Goal: Information Seeking & Learning: Learn about a topic

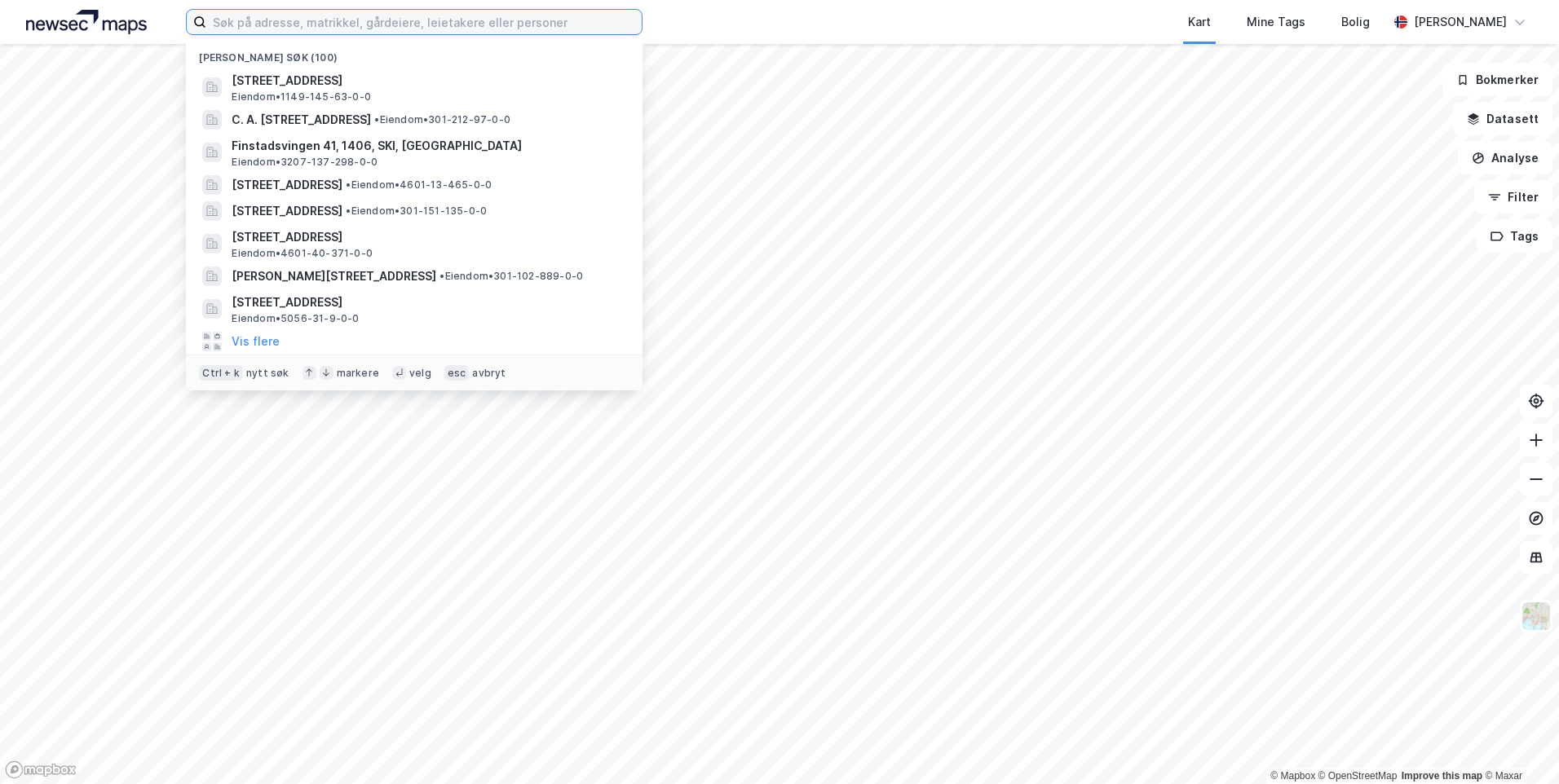
click at [628, 25] on input at bounding box center [424, 22] width 435 height 25
paste input "Mindeveien 79"
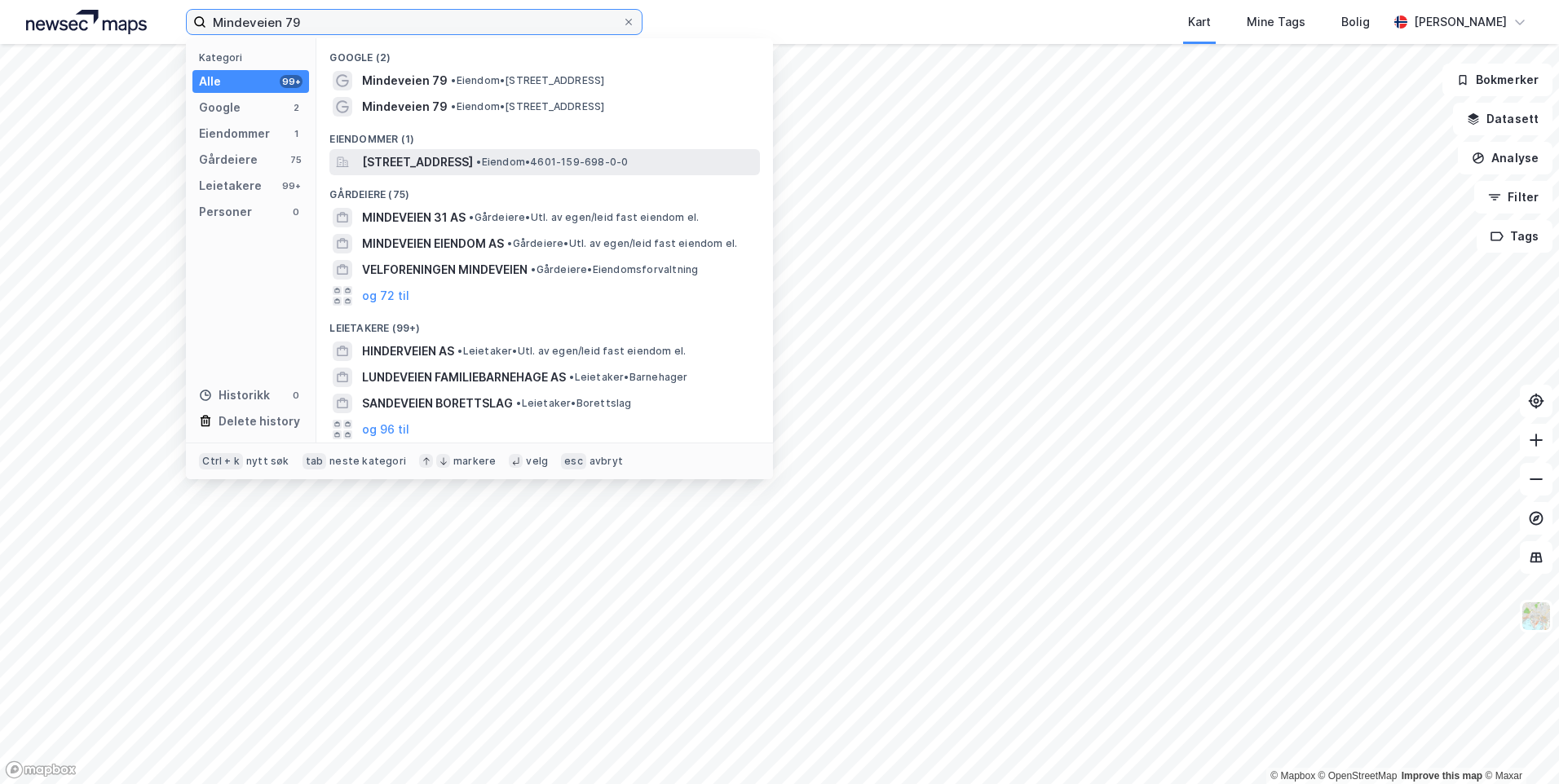
type input "Mindeveien 79"
click at [473, 163] on span "[STREET_ADDRESS]" at bounding box center [417, 162] width 111 height 20
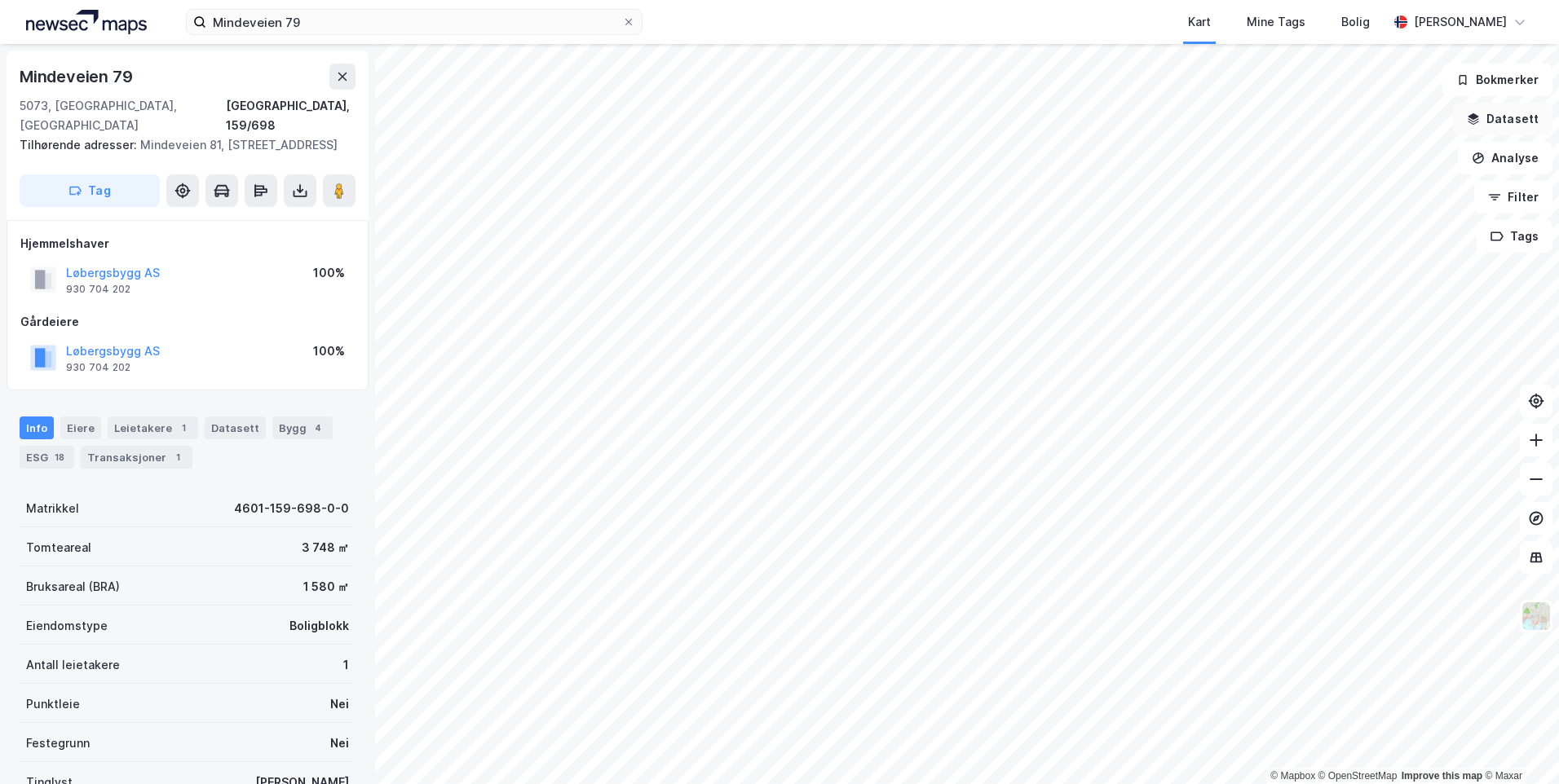
click at [1534, 124] on button "Datasett" at bounding box center [1503, 119] width 100 height 33
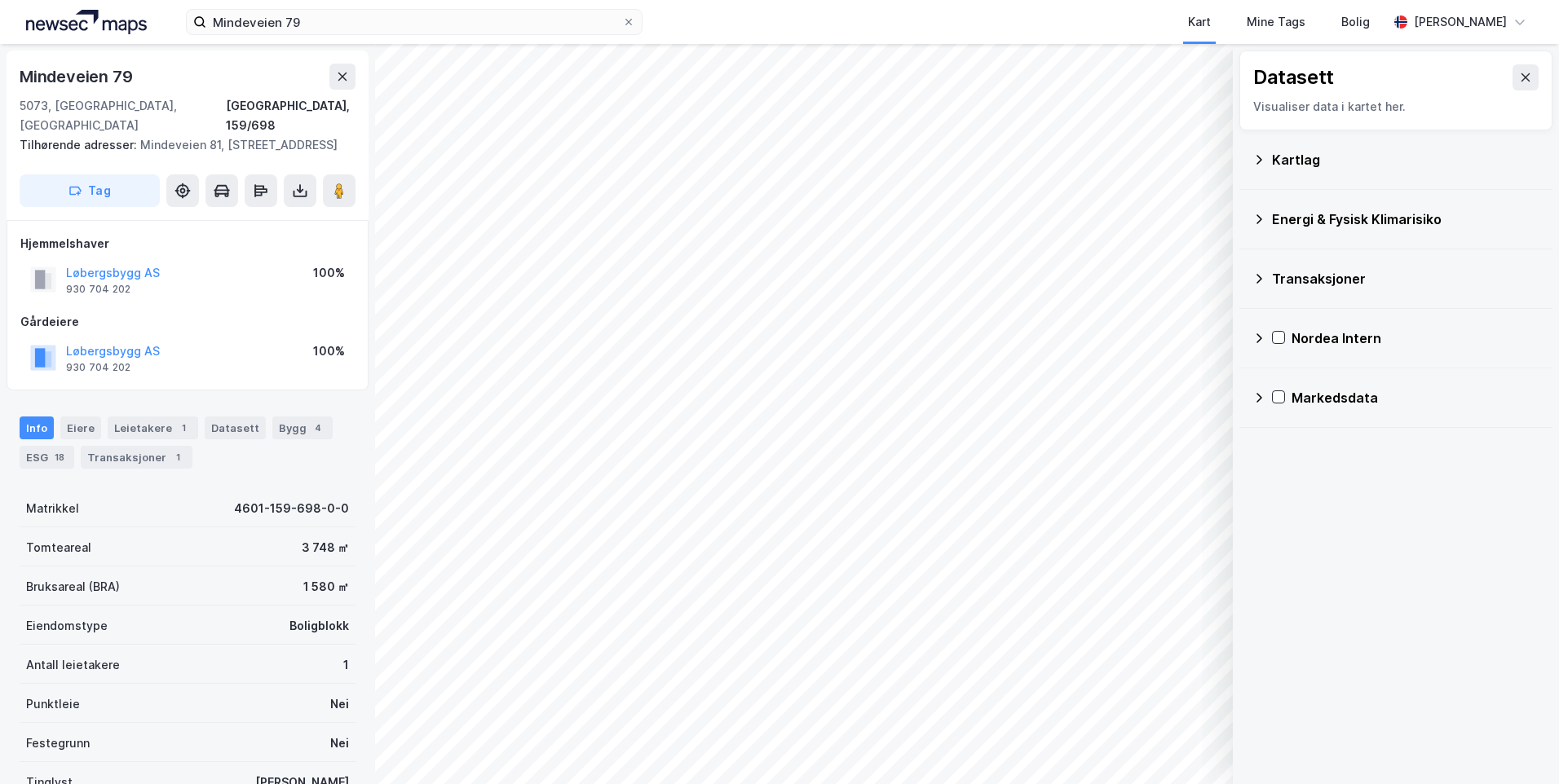
click at [1256, 151] on div "Kartlag" at bounding box center [1395, 159] width 287 height 39
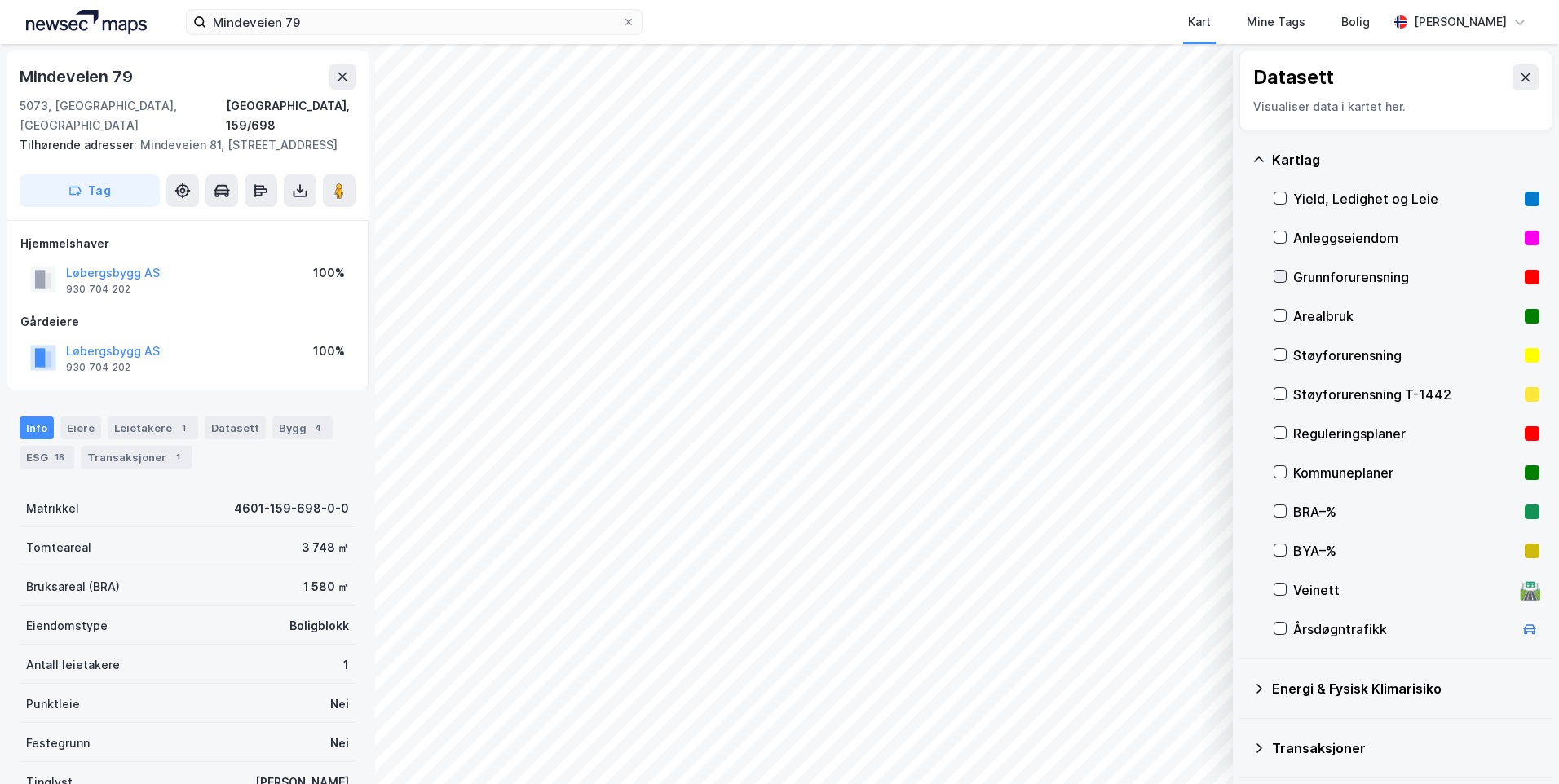
click at [1282, 278] on icon at bounding box center [1280, 276] width 11 height 11
click at [1264, 157] on icon at bounding box center [1259, 159] width 13 height 13
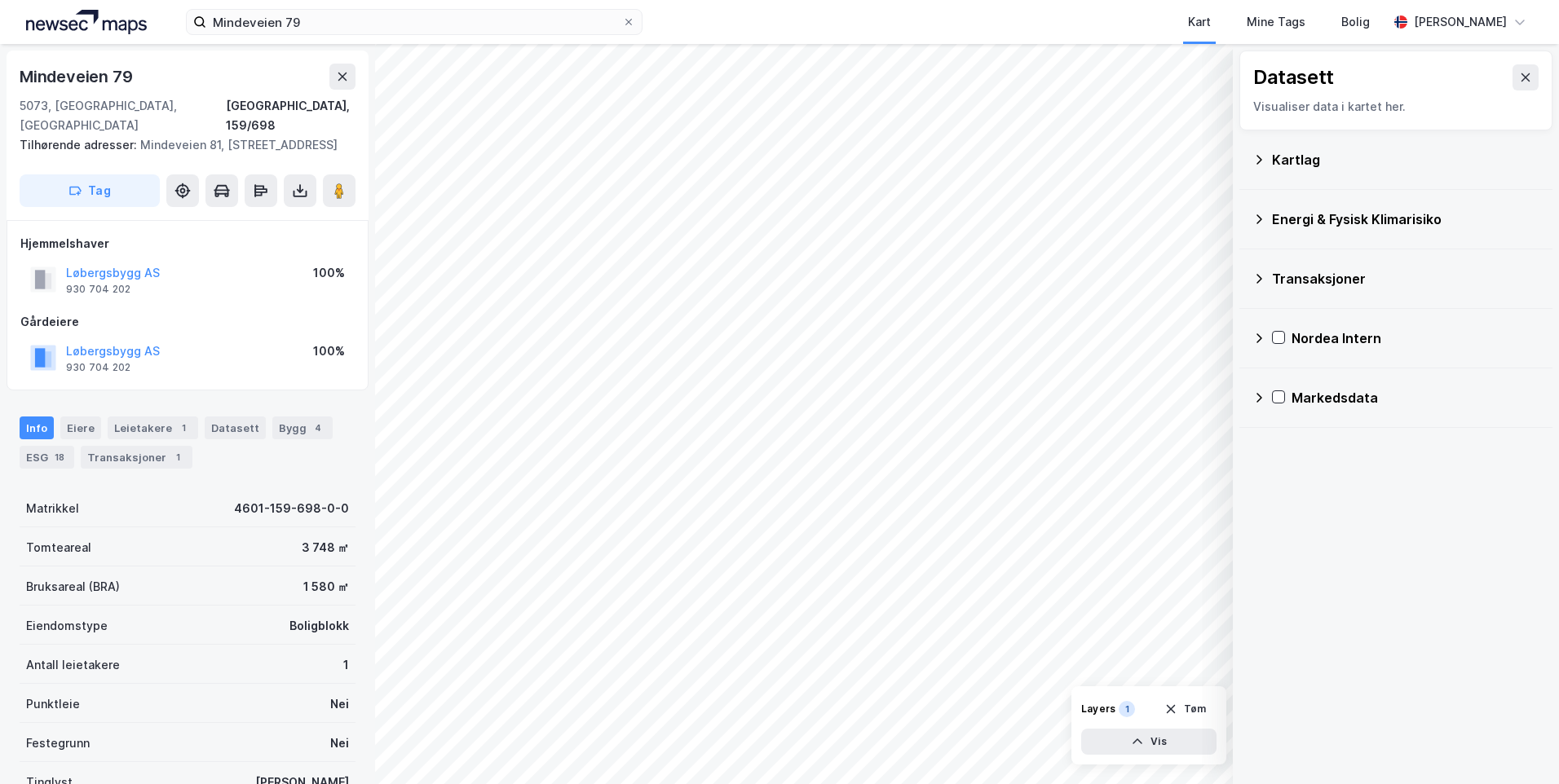
click at [1257, 217] on icon at bounding box center [1259, 219] width 13 height 13
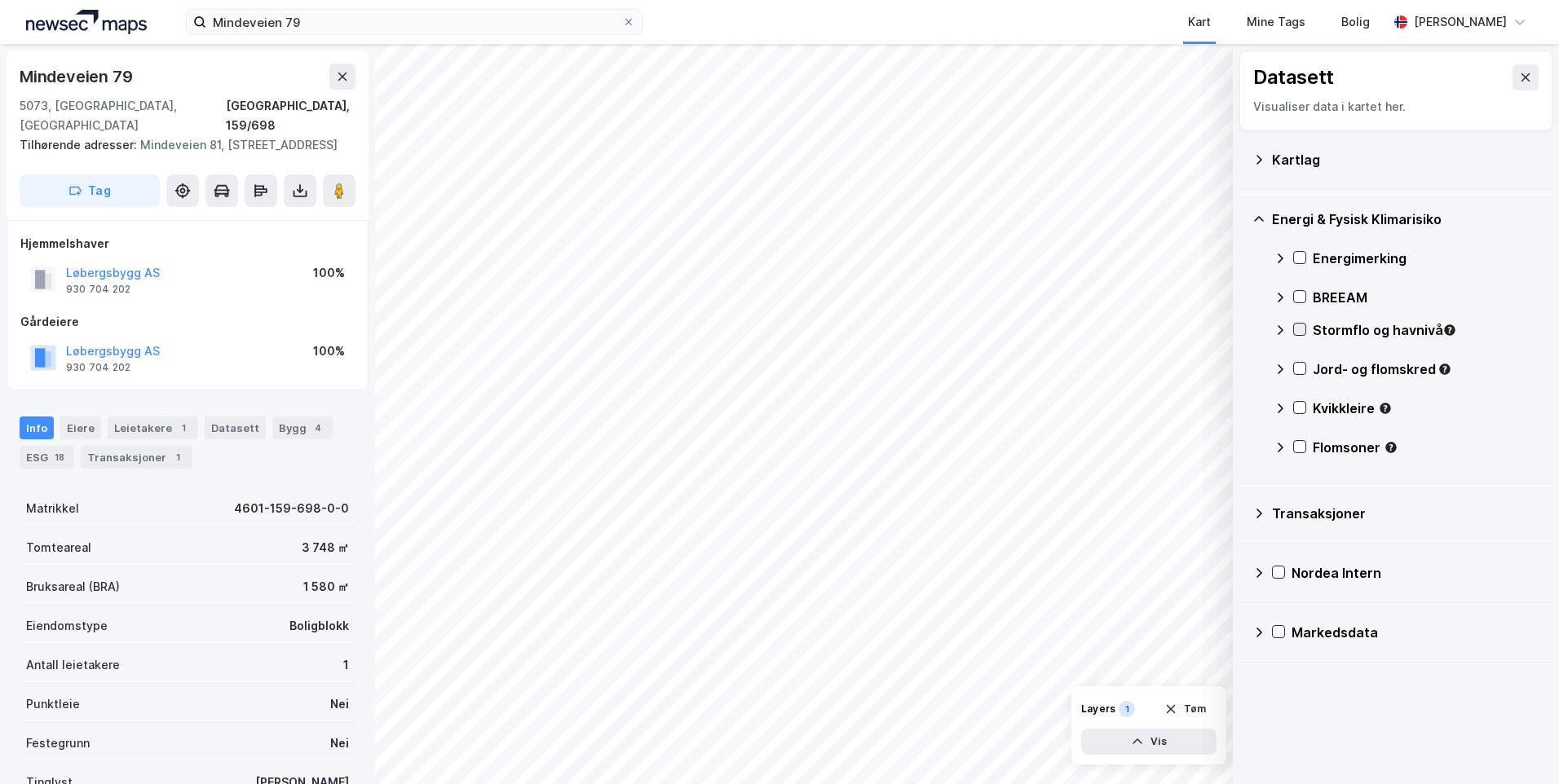
click at [1301, 329] on icon at bounding box center [1300, 329] width 11 height 11
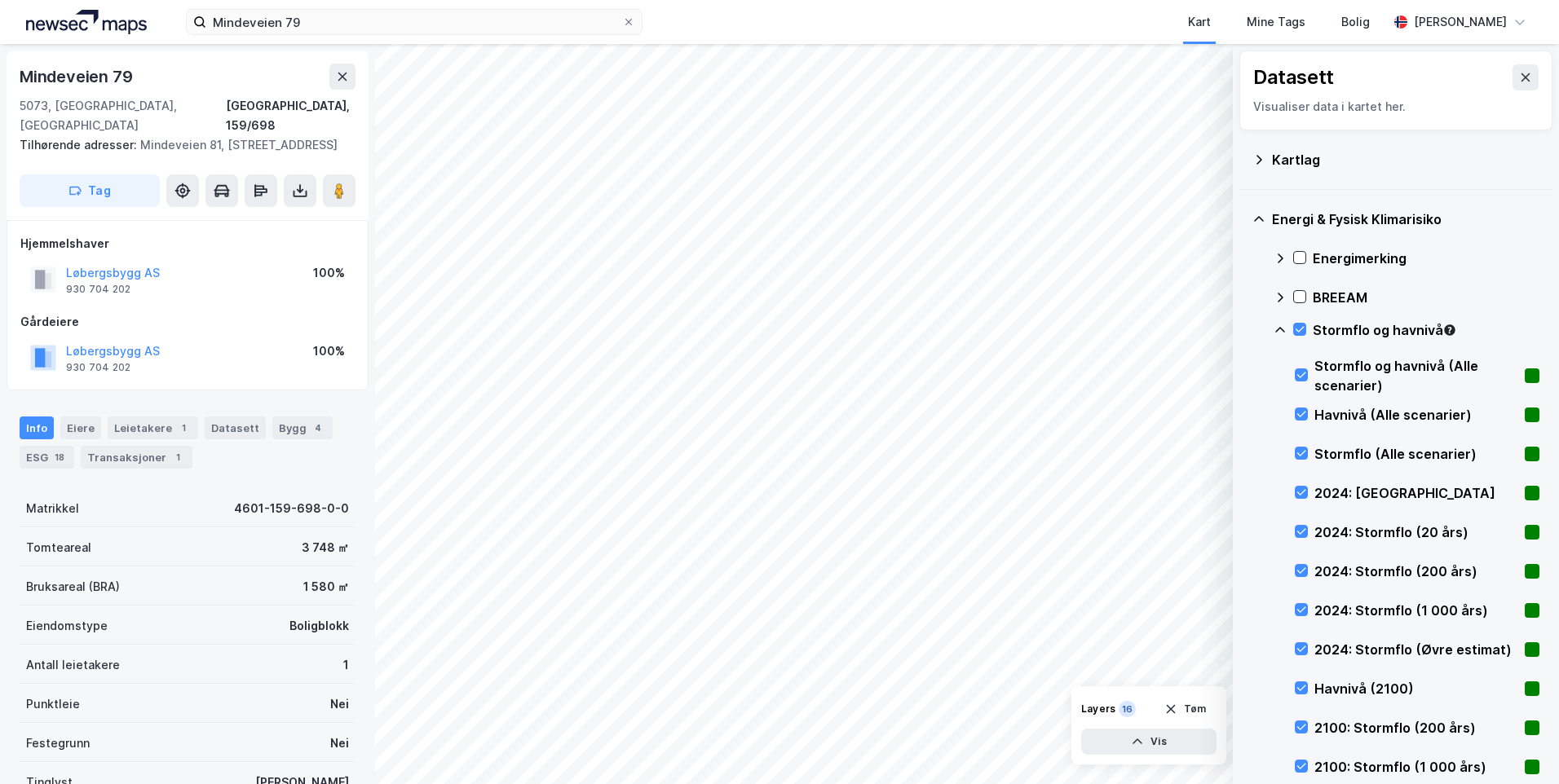
click at [1278, 328] on icon at bounding box center [1280, 330] width 13 height 13
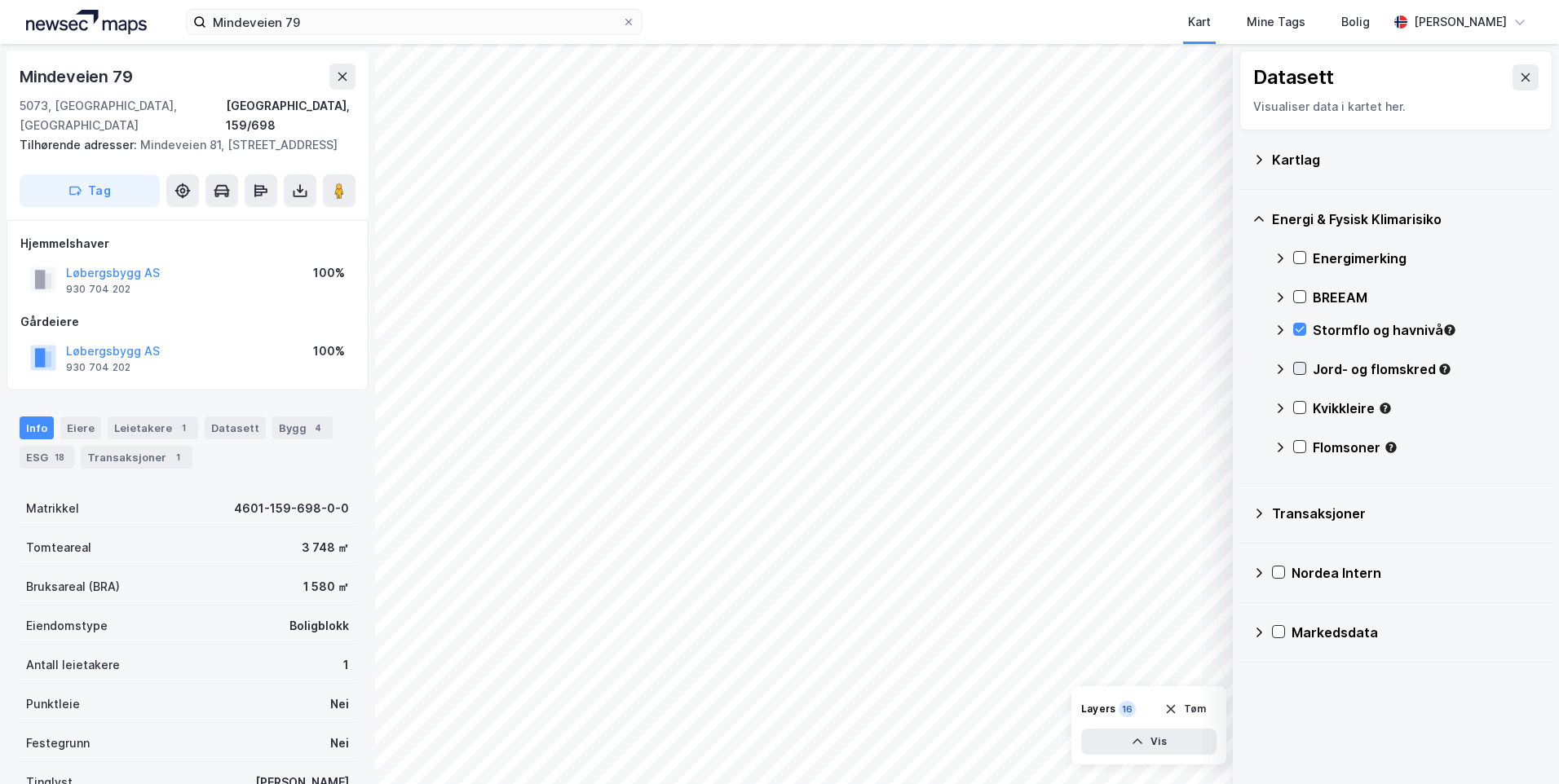
click at [1298, 370] on icon at bounding box center [1300, 368] width 9 height 6
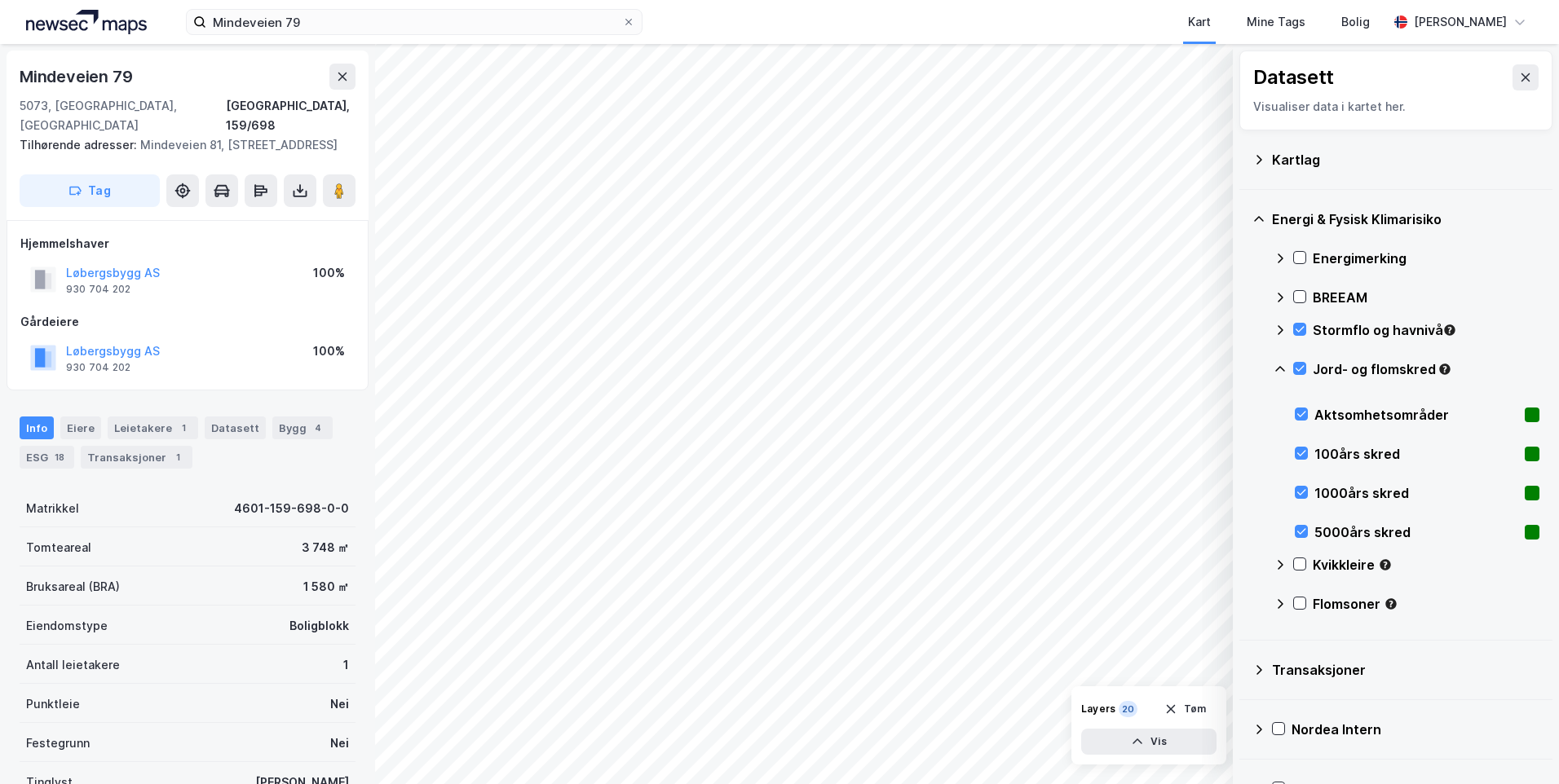
click at [1281, 366] on icon at bounding box center [1280, 368] width 10 height 6
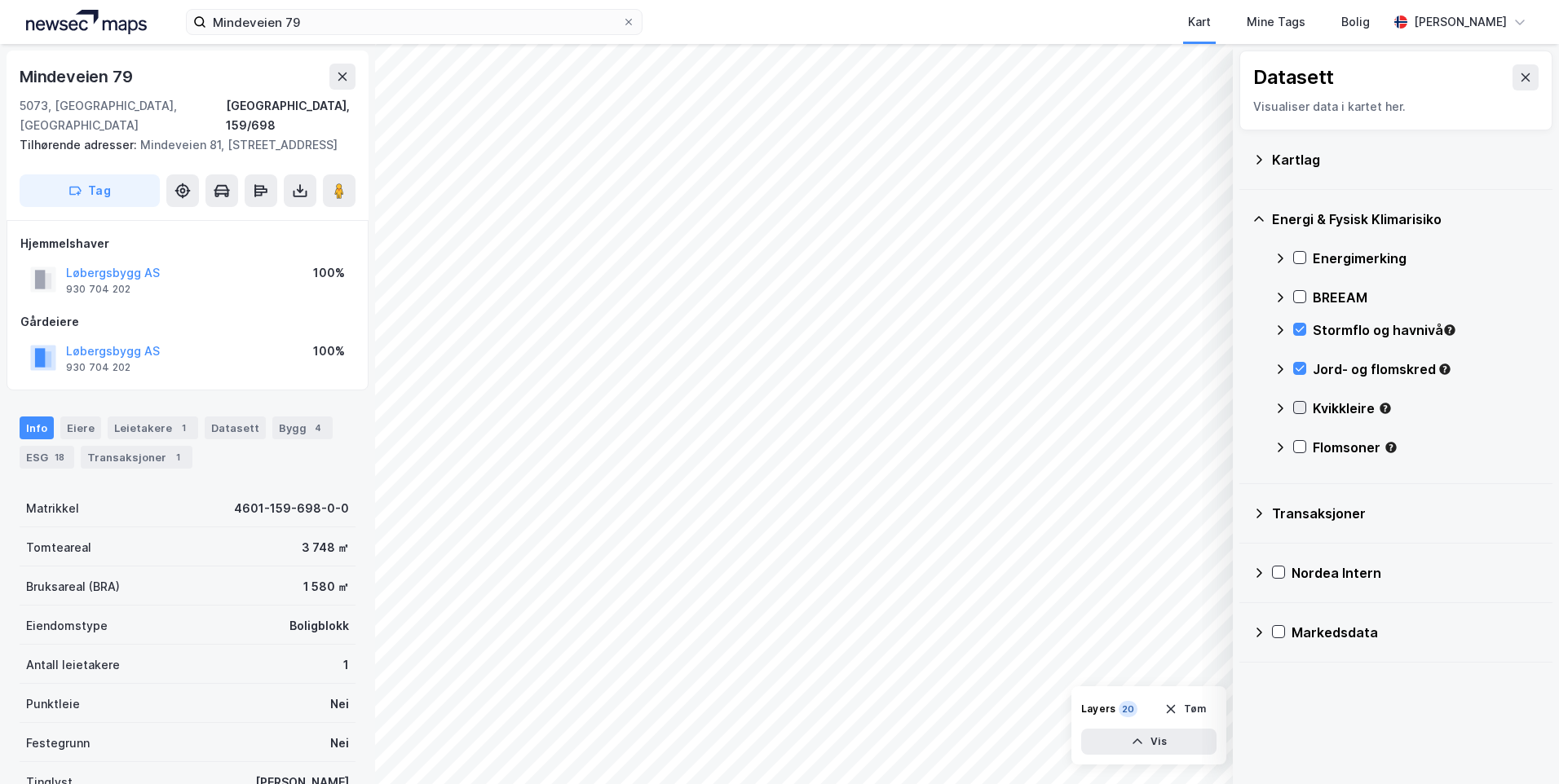
click at [1295, 411] on icon at bounding box center [1300, 407] width 11 height 11
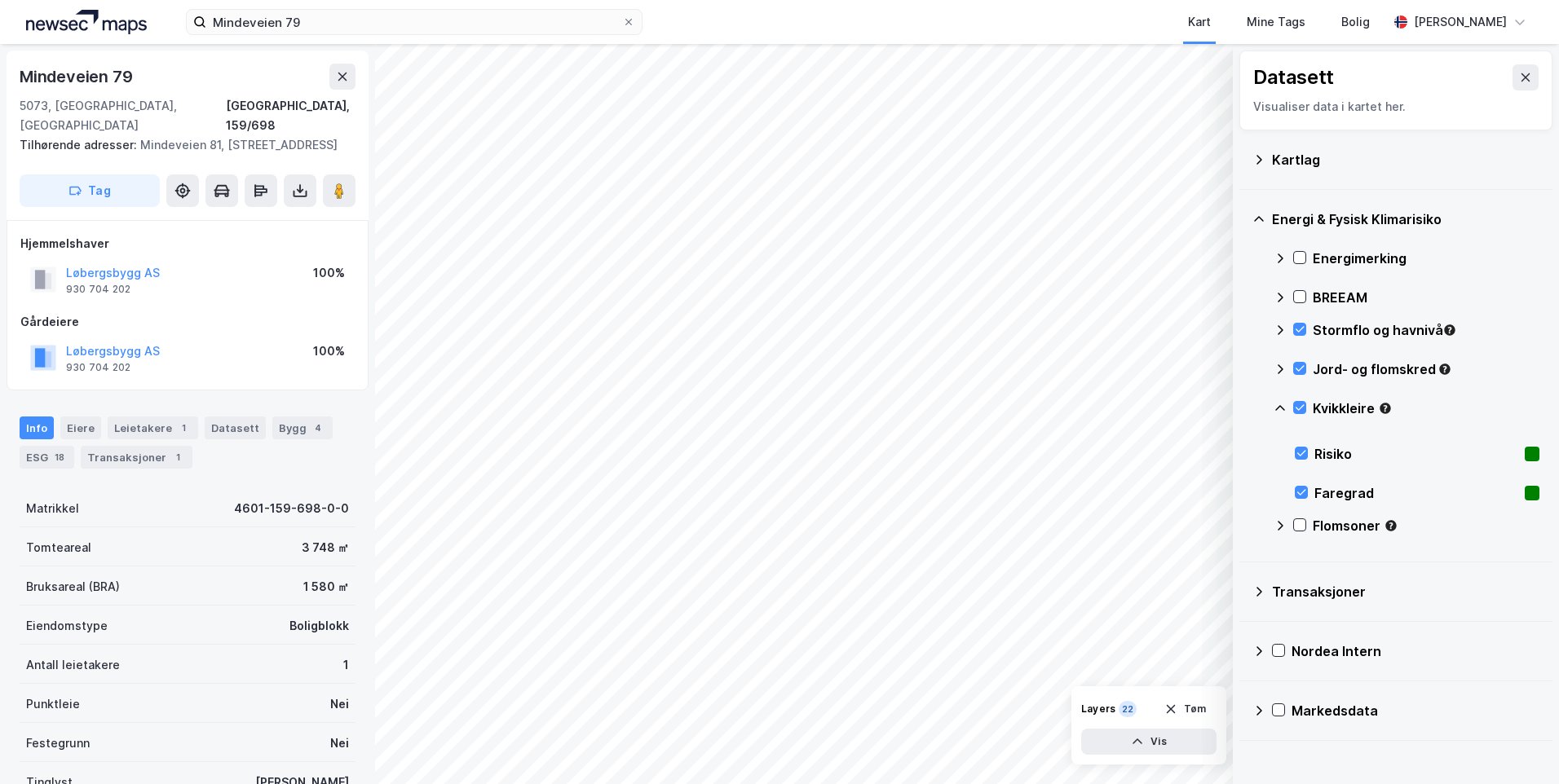
click at [1281, 405] on icon at bounding box center [1280, 408] width 13 height 13
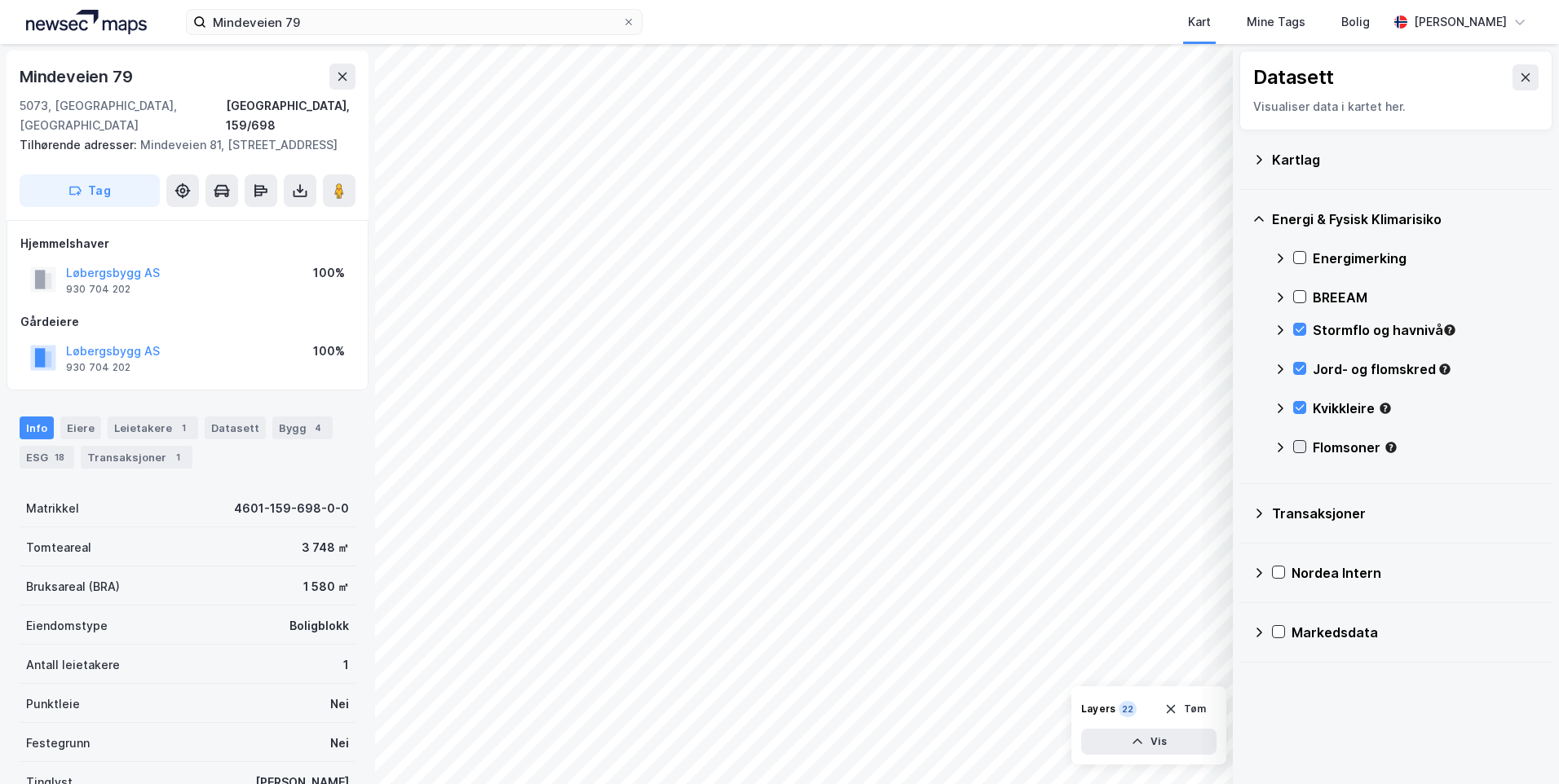
click at [1300, 444] on icon at bounding box center [1300, 446] width 11 height 11
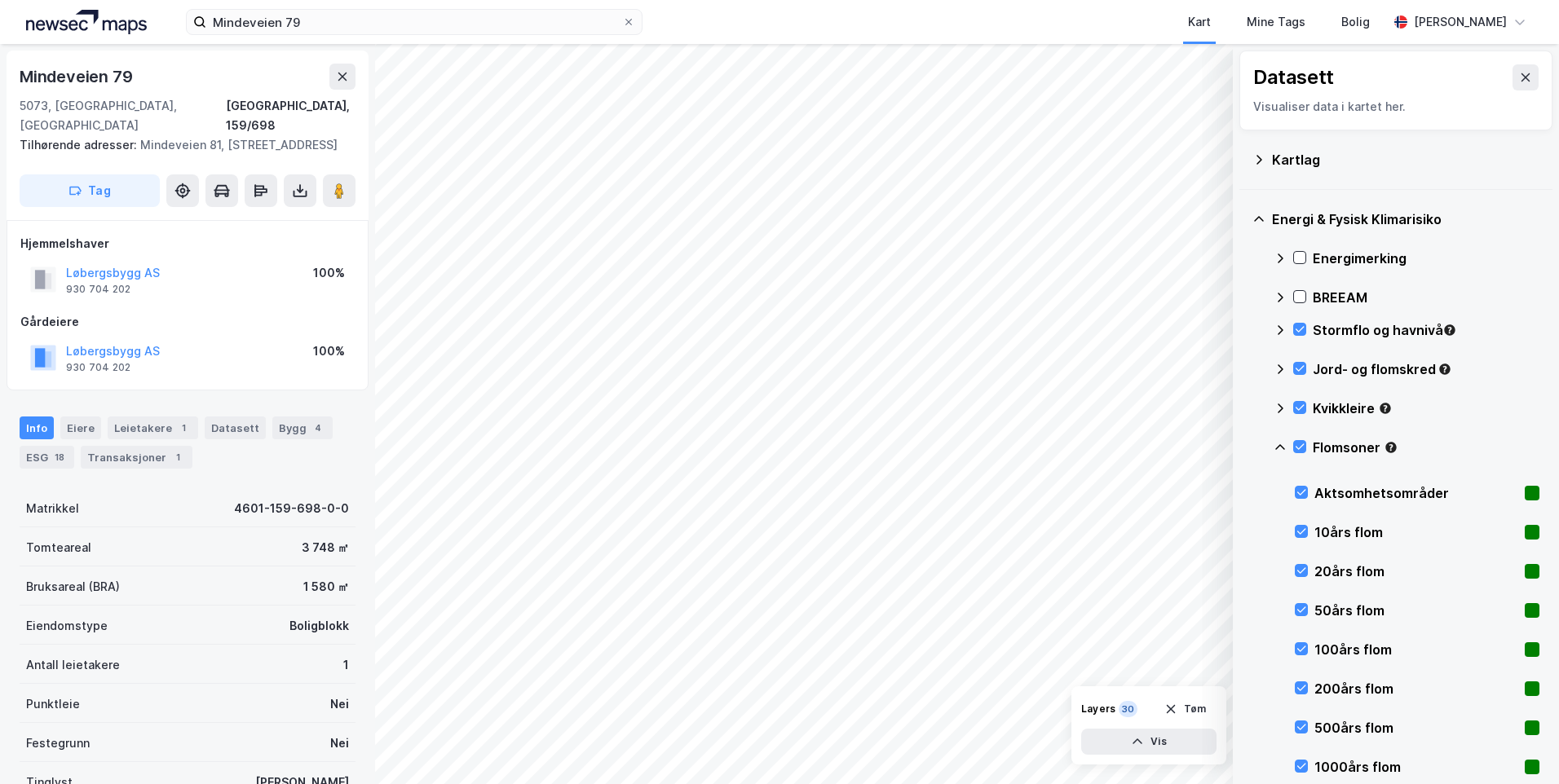
click at [1278, 446] on icon at bounding box center [1280, 446] width 10 height 6
